Goal: Transaction & Acquisition: Obtain resource

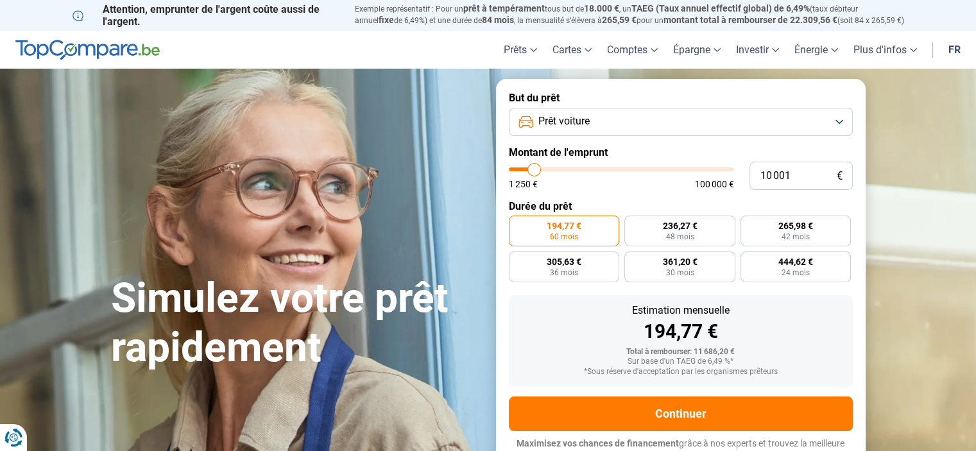
type input "42 750"
type input "42750"
click at [604, 167] on input "range" at bounding box center [621, 169] width 225 height 4
radio input "false"
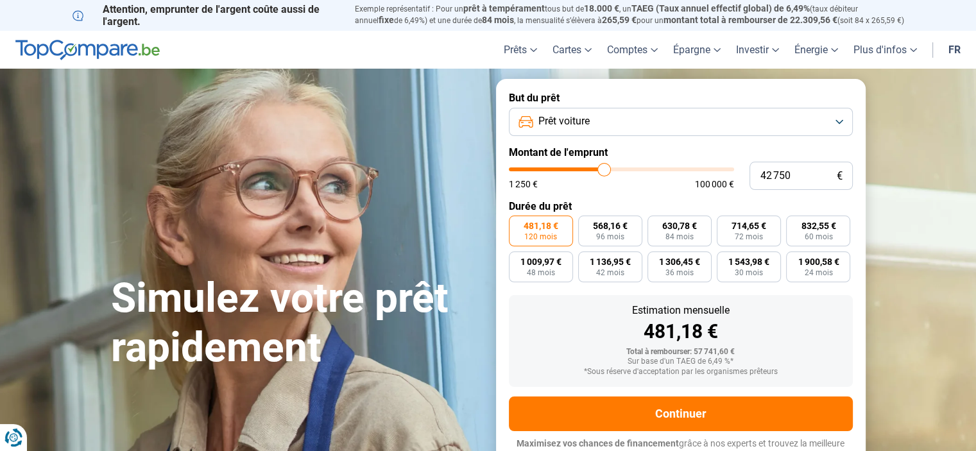
scroll to position [12, 0]
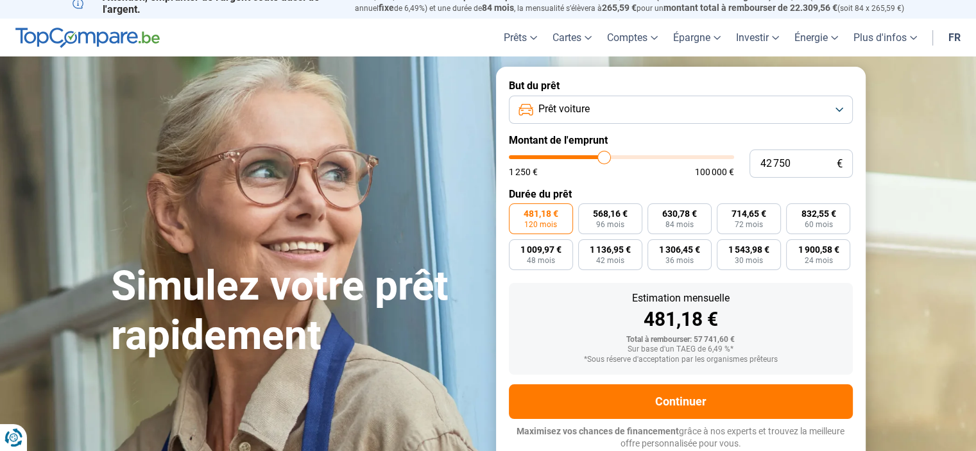
type input "58 500"
type input "58500"
click at [638, 156] on input "range" at bounding box center [621, 157] width 225 height 4
type input "30 750"
type input "30750"
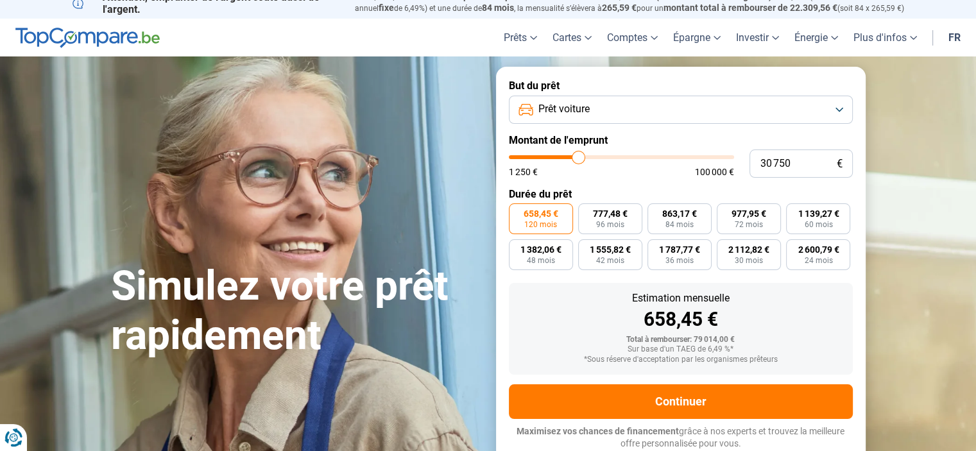
click at [578, 158] on input "range" at bounding box center [621, 157] width 225 height 4
type input "12 250"
type input "12250"
click at [539, 158] on input "range" at bounding box center [621, 157] width 225 height 4
radio input "true"
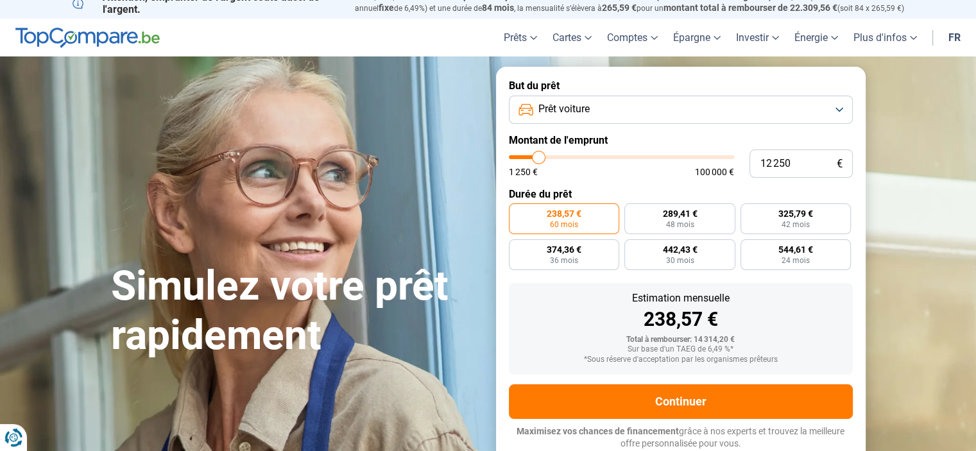
type input "17 750"
type input "17750"
click at [550, 156] on input "range" at bounding box center [621, 157] width 225 height 4
radio input "false"
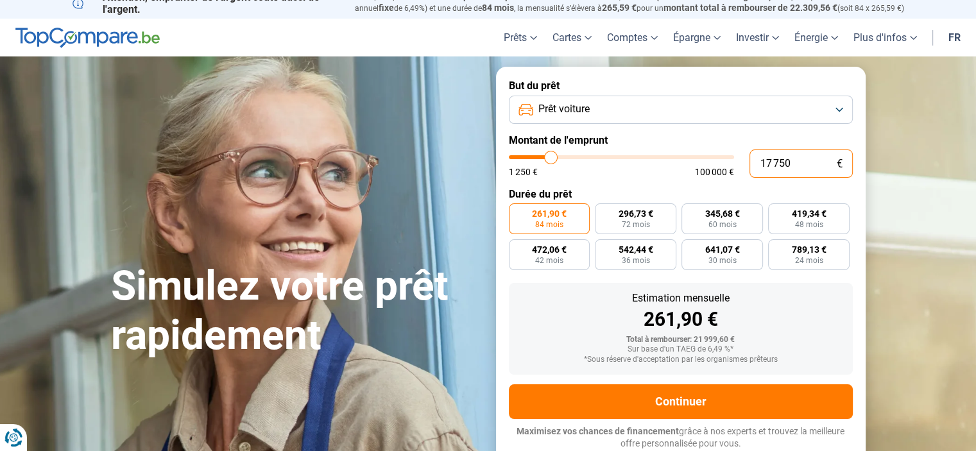
drag, startPoint x: 790, startPoint y: 160, endPoint x: 731, endPoint y: 158, distance: 59.0
click at [731, 158] on div "17 750 € 1 250 € 100 000 €" at bounding box center [681, 163] width 344 height 28
type input "1"
type input "1250"
type input "15"
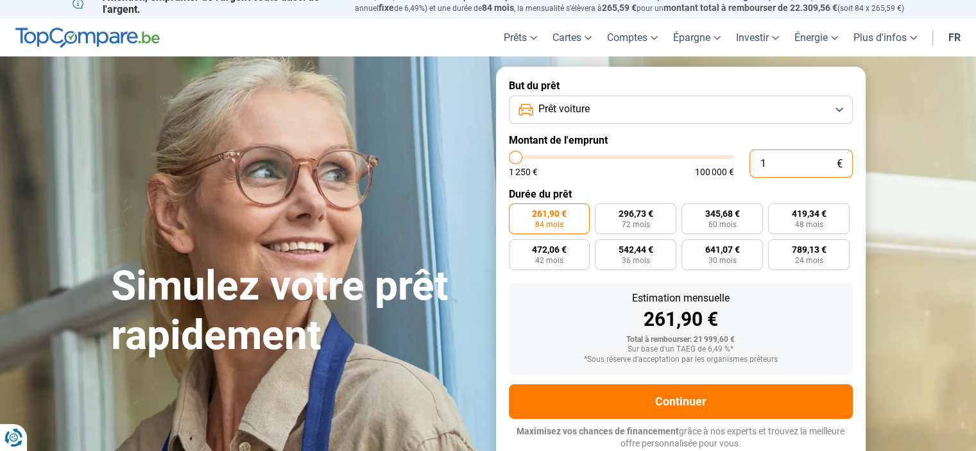
type input "1250"
type input "150"
type input "1250"
type input "1 500"
type input "1500"
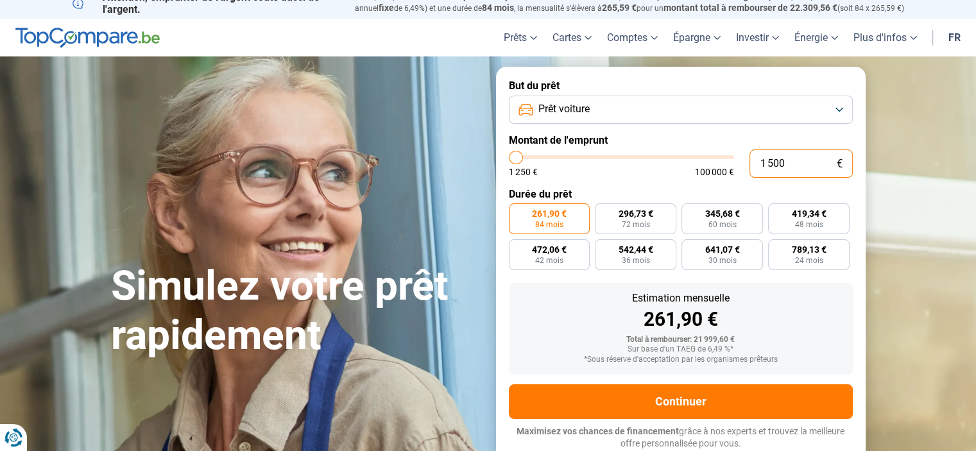
type input "15 000"
type input "15000"
radio input "true"
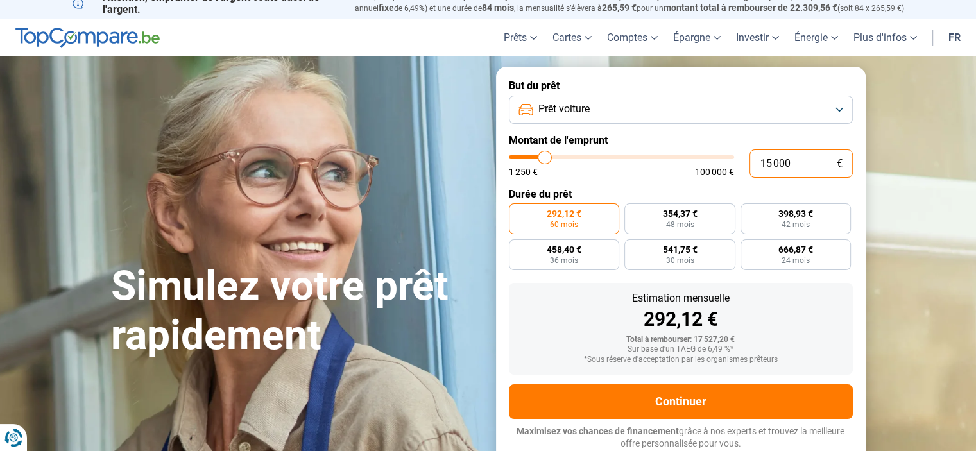
click at [770, 160] on input "15 000" at bounding box center [800, 163] width 103 height 28
type input "1 000"
type input "1250"
type input "11 000"
type input "11000"
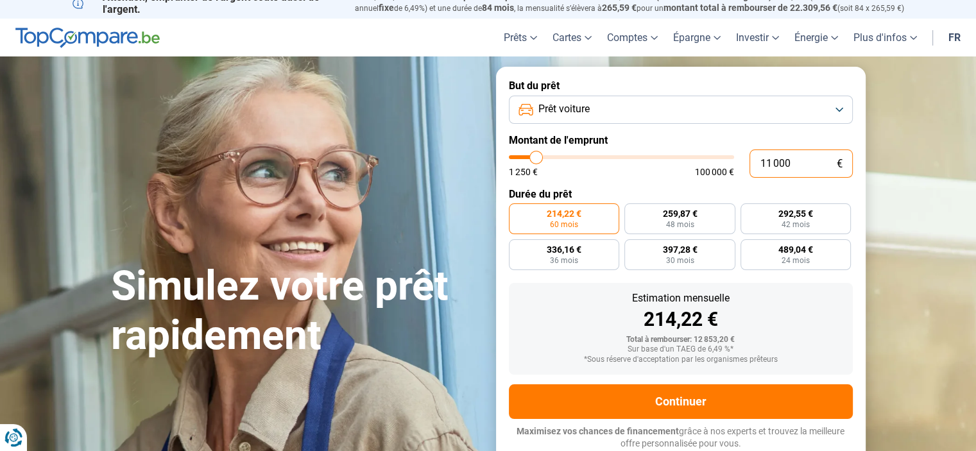
type input "1 000"
type input "1250"
type input "15 000"
type input "15000"
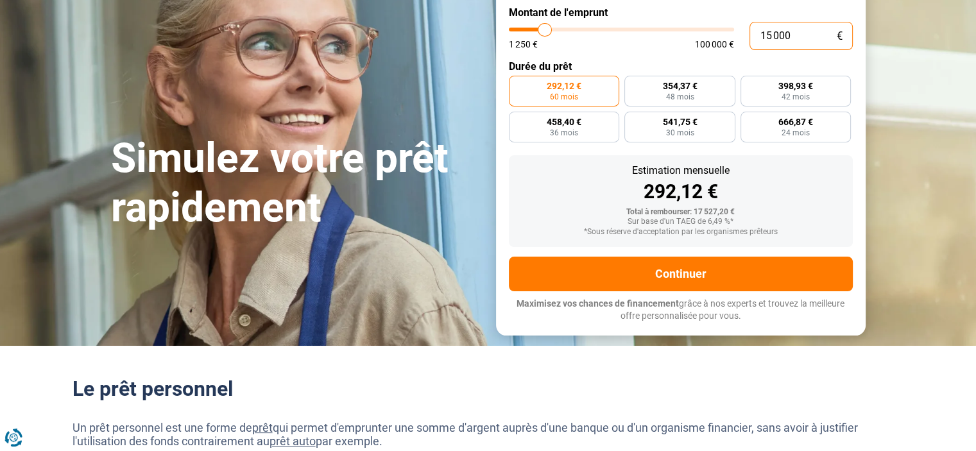
scroll to position [140, 0]
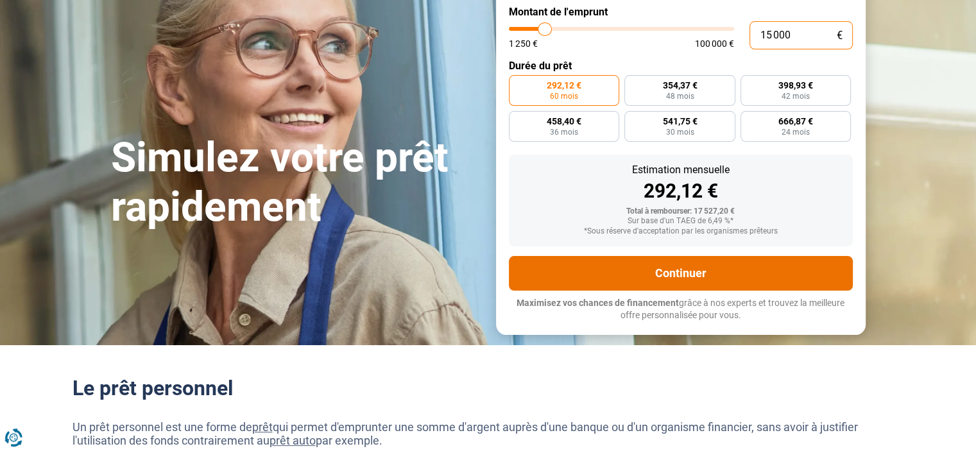
type input "15 000"
click at [696, 273] on button "Continuer" at bounding box center [681, 273] width 344 height 35
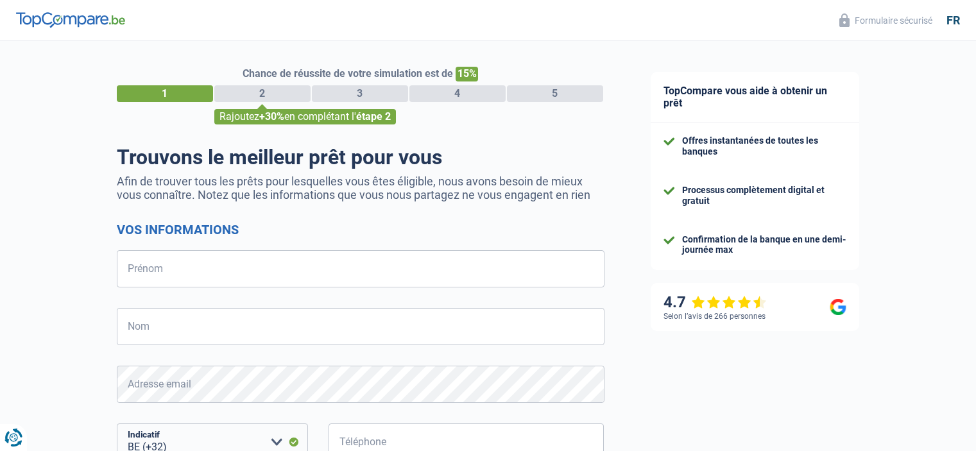
select select "32"
